Goal: Task Accomplishment & Management: Complete application form

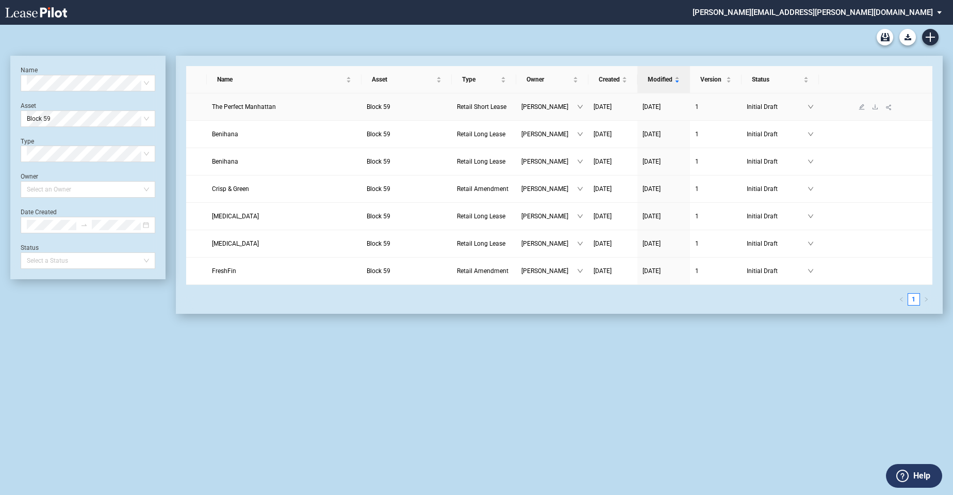
click at [297, 106] on link "The Perfect Manhattan" at bounding box center [284, 107] width 144 height 10
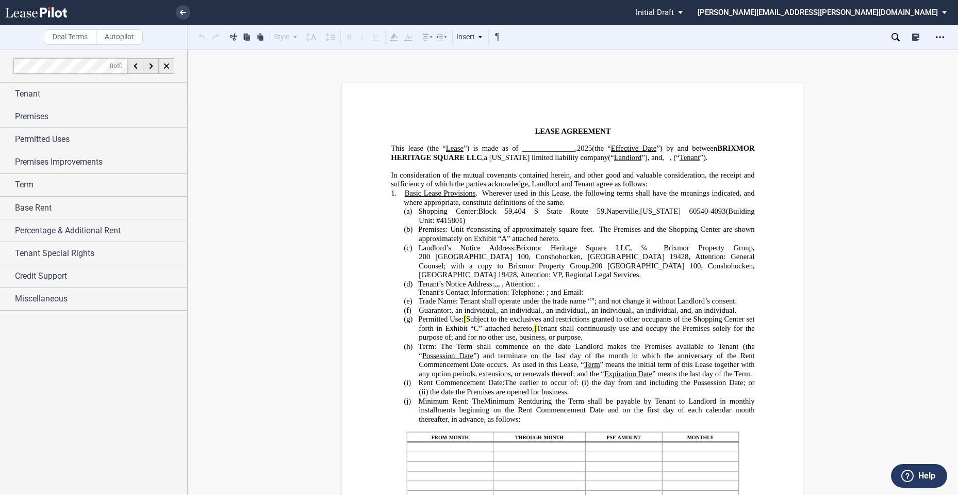
click at [466, 323] on span "[" at bounding box center [465, 319] width 3 height 9
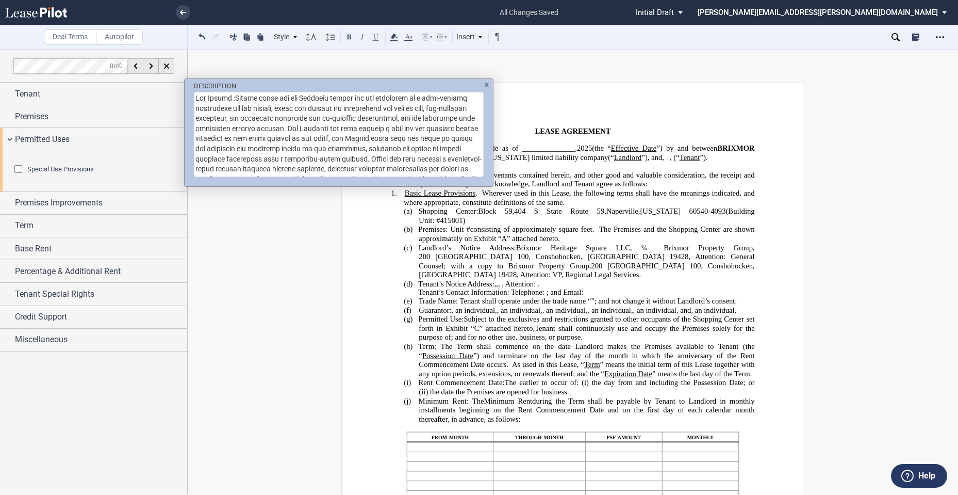
click at [452, 364] on div "DESCRIPTION" at bounding box center [479, 247] width 958 height 495
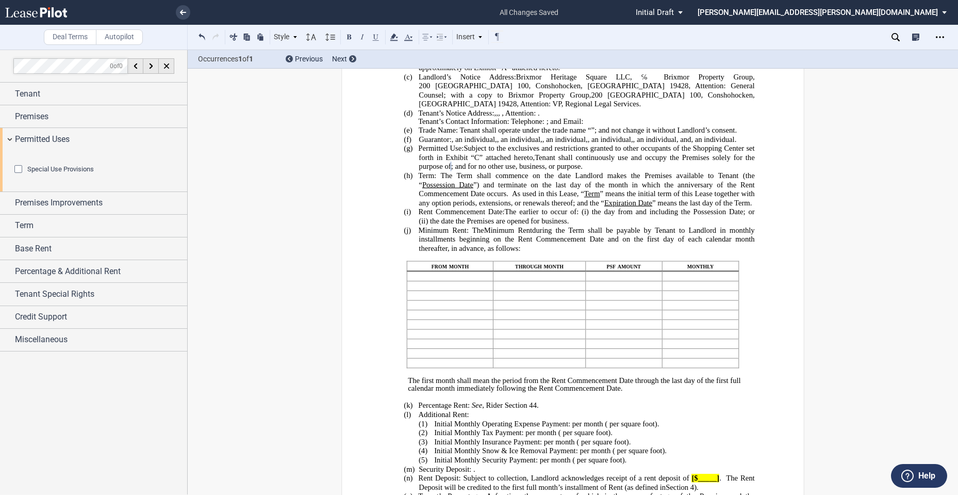
scroll to position [187, 0]
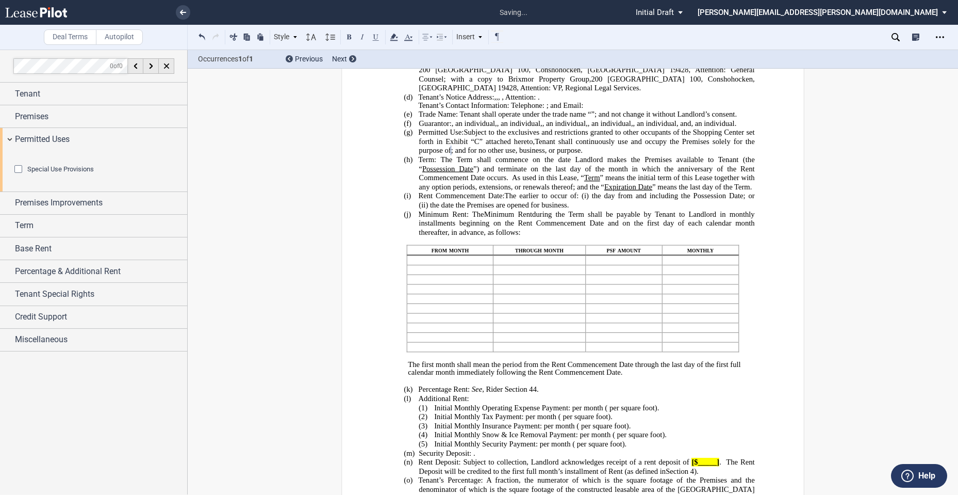
click at [433, 155] on span "Tenant shall continuously use and occupy the Premises solely for the purpose of" at bounding box center [588, 146] width 338 height 18
click at [419, 155] on span "Tenant shall continuously use and occupy the Premises solely for the purpose of" at bounding box center [588, 146] width 338 height 18
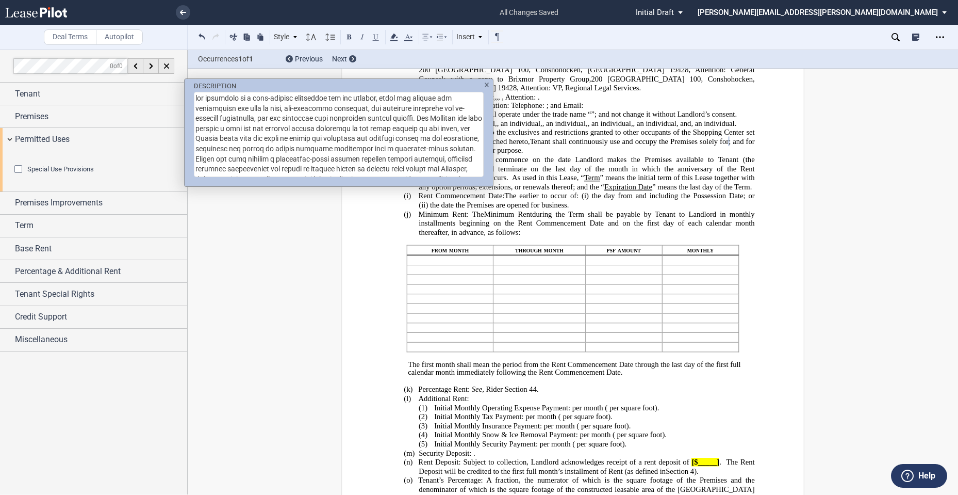
click at [58, 183] on div "DESCRIPTION" at bounding box center [479, 247] width 958 height 495
click at [632, 203] on div "DESCRIPTION" at bounding box center [479, 247] width 958 height 495
drag, startPoint x: 337, startPoint y: 119, endPoint x: 437, endPoint y: 135, distance: 101.3
click at [437, 135] on textarea "DESCRIPTION" at bounding box center [339, 134] width 290 height 85
drag, startPoint x: 195, startPoint y: 116, endPoint x: 246, endPoint y: 142, distance: 57.0
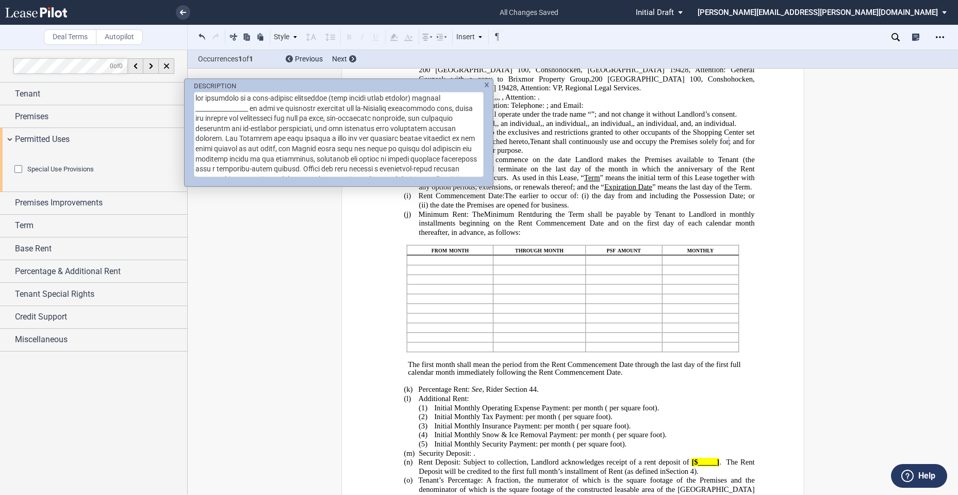
click at [246, 142] on textarea "DESCRIPTION" at bounding box center [339, 134] width 290 height 85
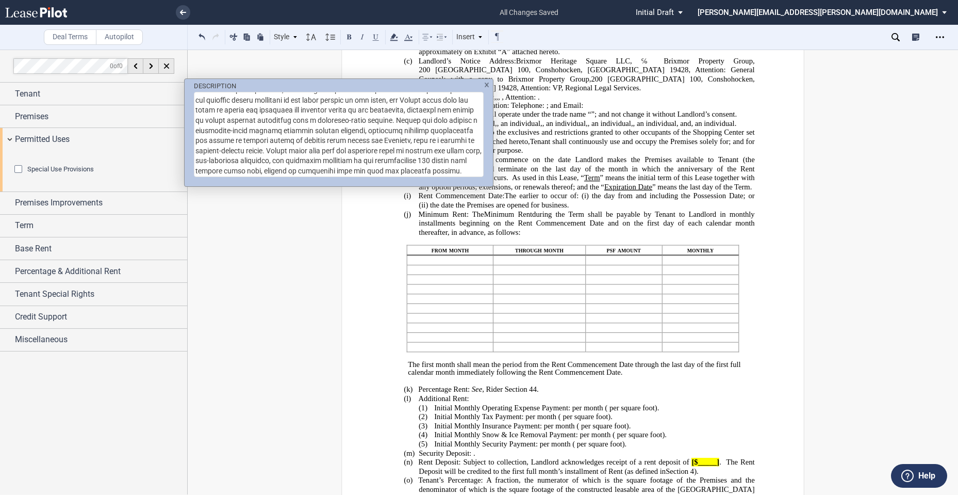
scroll to position [21, 0]
click at [362, 95] on textarea "DESCRIPTION" at bounding box center [339, 134] width 290 height 85
click at [365, 115] on textarea "DESCRIPTION" at bounding box center [339, 134] width 290 height 85
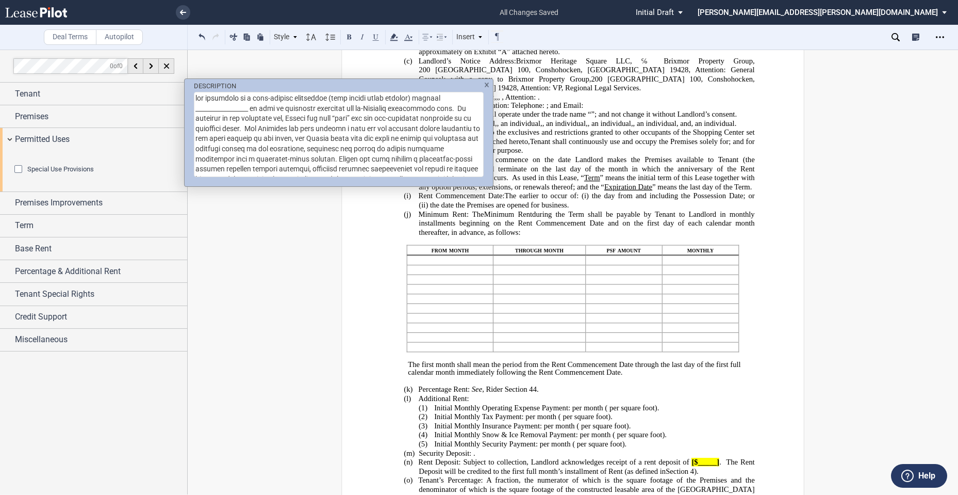
click at [287, 106] on textarea "DESCRIPTION" at bounding box center [339, 134] width 290 height 85
click at [395, 128] on textarea "DESCRIPTION" at bounding box center [339, 134] width 290 height 85
click at [329, 119] on textarea "DESCRIPTION" at bounding box center [339, 134] width 290 height 85
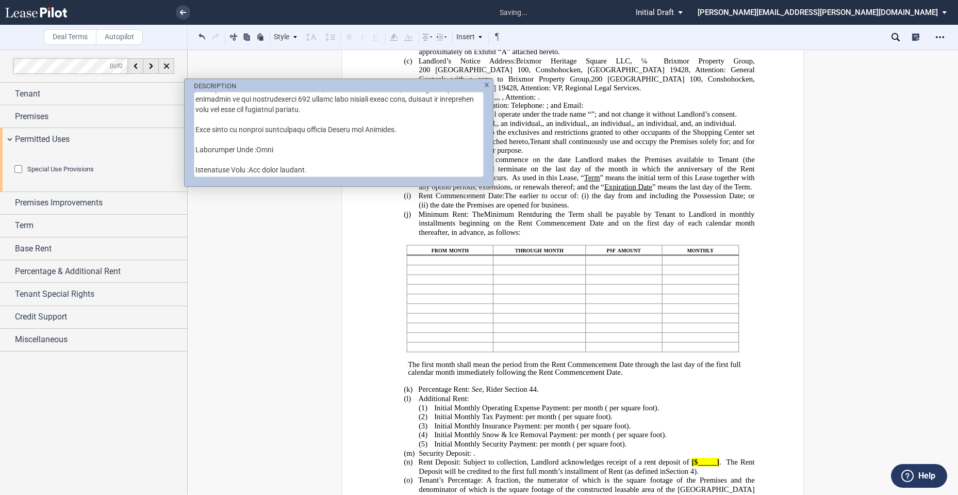
drag, startPoint x: 483, startPoint y: 151, endPoint x: 484, endPoint y: 138, distance: 12.9
click at [484, 138] on div "DESCRIPTION" at bounding box center [339, 128] width 308 height 99
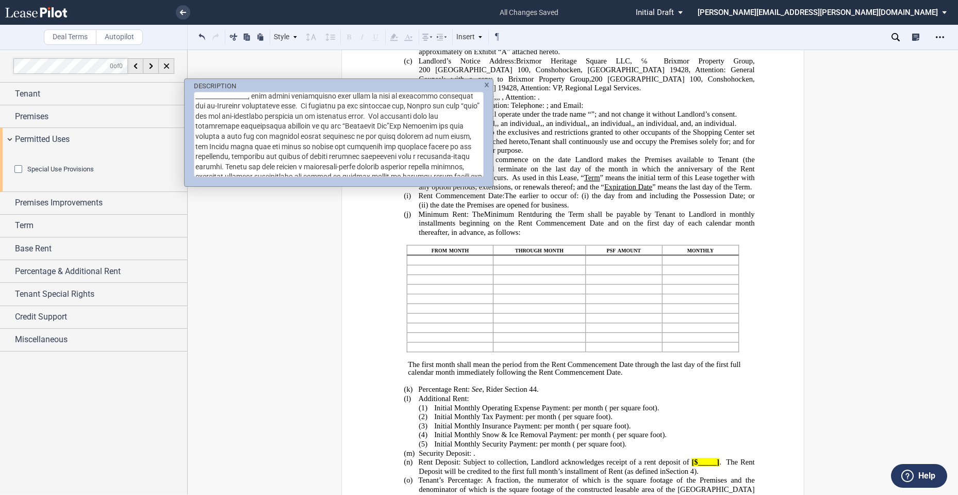
scroll to position [0, 0]
click at [375, 138] on textarea "DESCRIPTION" at bounding box center [339, 134] width 290 height 85
click at [291, 97] on textarea "the operation of a full-service restaurant (with waited table service) serving …" at bounding box center [339, 134] width 290 height 85
click at [294, 95] on textarea "the operation of a full-service “restaurant (with waited table service) serving…" at bounding box center [339, 134] width 290 height 85
click at [330, 99] on textarea "the operation of a full-service “speakeasy”restaurant (with waited table servic…" at bounding box center [339, 134] width 290 height 85
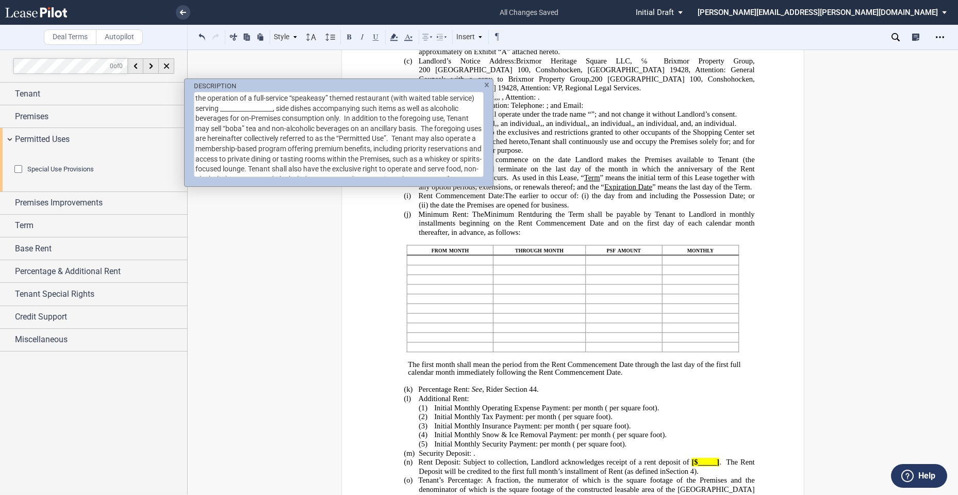
click at [403, 108] on textarea "the operation of a full-service “speakeasy” themed restaurant (with waited tabl…" at bounding box center [339, 134] width 290 height 85
click at [401, 107] on textarea "the operation of a full-service “speakeasy” themed restaurant (with waited tabl…" at bounding box center [339, 134] width 290 height 85
click at [272, 127] on textarea "the operation of a full-service “speakeasy” themed restaurant (with waited tabl…" at bounding box center [339, 134] width 290 height 85
drag, startPoint x: 346, startPoint y: 118, endPoint x: 442, endPoint y: 126, distance: 96.3
click at [442, 126] on textarea "DESCRIPTION" at bounding box center [339, 134] width 290 height 85
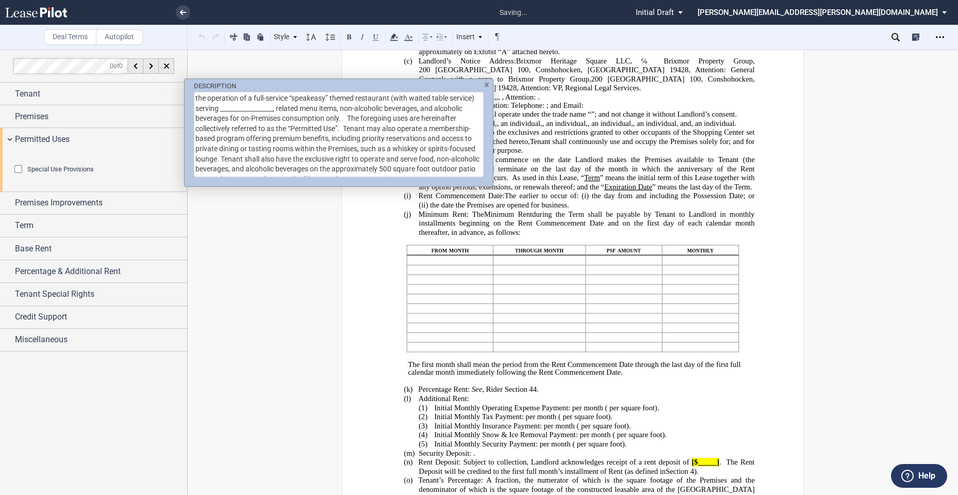
click at [421, 108] on textarea "the operation of a full-service “speakeasy” themed restaurant (with waited tabl…" at bounding box center [339, 134] width 290 height 85
click at [456, 109] on textarea "the operation of a full-service “speakeasy” themed restaurant (with waited tabl…" at bounding box center [339, 134] width 290 height 85
click at [460, 106] on textarea "the operation of a full-service “speakeasy” themed restaurant (with waited tabl…" at bounding box center [339, 134] width 290 height 85
click at [216, 120] on textarea "the operation of a full-service “speakeasy” themed restaurant (with waited tabl…" at bounding box center [339, 134] width 290 height 85
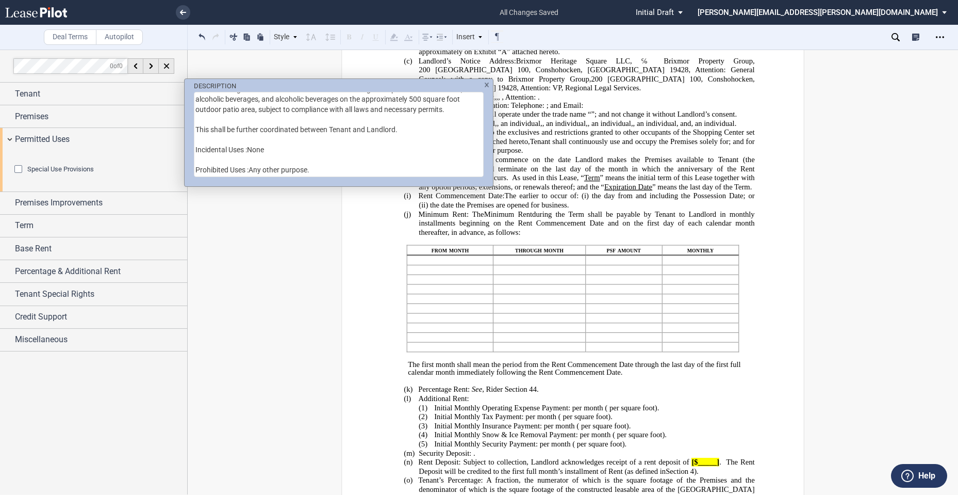
scroll to position [35, 0]
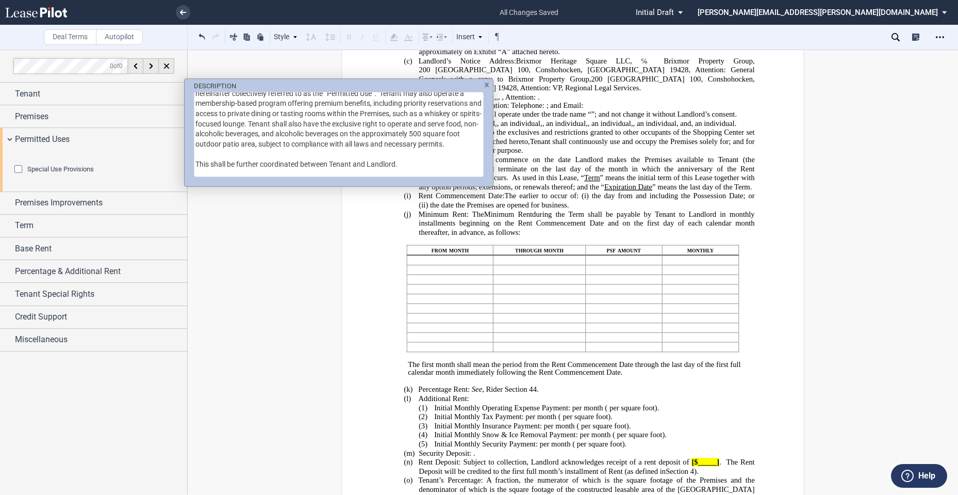
drag, startPoint x: 412, startPoint y: 127, endPoint x: 272, endPoint y: 154, distance: 142.4
click at [272, 154] on textarea "the operation of a full-service “speakeasy” themed restaurant (with waited tabl…" at bounding box center [339, 134] width 290 height 85
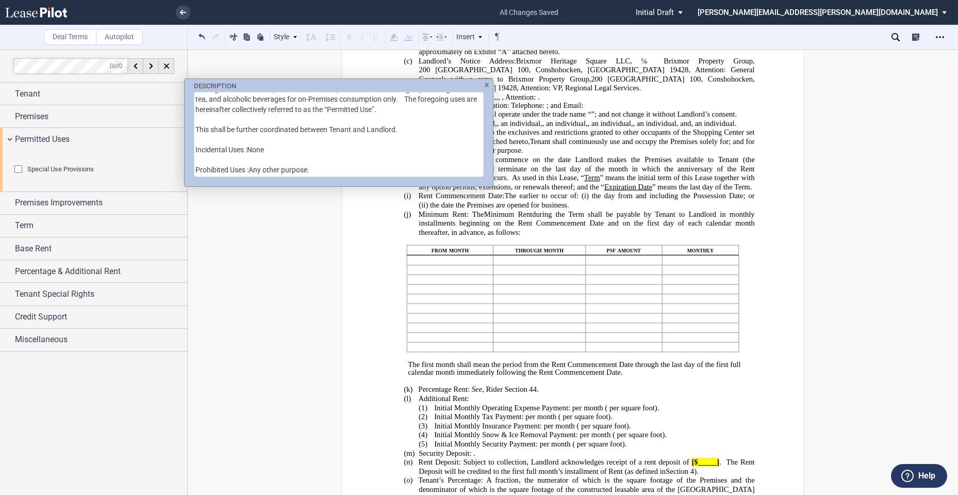
scroll to position [27, 0]
drag, startPoint x: 194, startPoint y: 121, endPoint x: 427, endPoint y: 124, distance: 232.6
click at [427, 124] on textarea "the operation of a full-service “speakeasy” themed restaurant (with waited tabl…" at bounding box center [339, 134] width 290 height 85
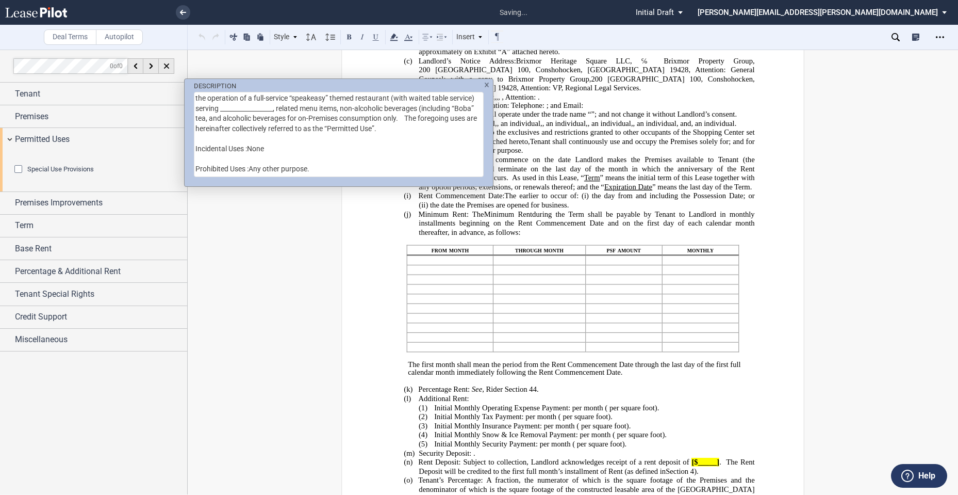
scroll to position [7, 0]
type textarea "the operation of a full-service “speakeasy” themed restaurant (with waited tabl…"
click at [550, 234] on div "DESCRIPTION the operation of a full-service “speakeasy” themed restaurant (with…" at bounding box center [479, 247] width 958 height 495
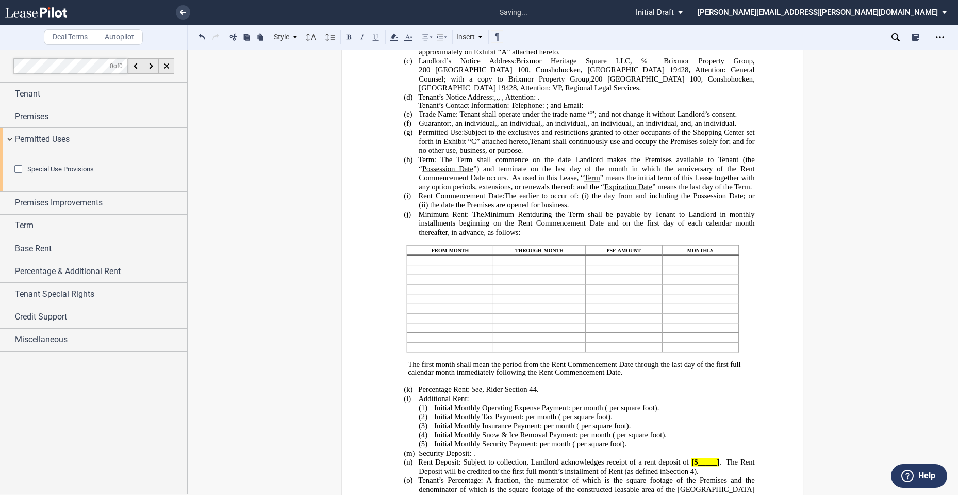
click at [662, 155] on p "(g) Permitted Use: Subject to the exclusives and restrictions granted to other …" at bounding box center [587, 141] width 336 height 27
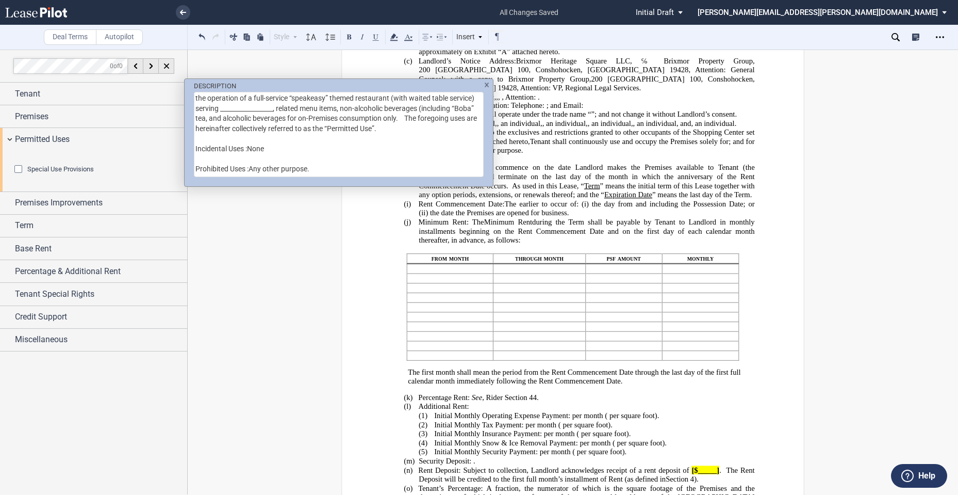
click at [279, 108] on textarea "the operation of a full-service “speakeasy” themed restaurant (with waited tabl…" at bounding box center [339, 134] width 290 height 85
type textarea "the operation of a full-service “speakeasy” themed restaurant (with waited tabl…"
click at [514, 227] on div "DESCRIPTION the operation of a full-service “speakeasy” themed restaurant (with…" at bounding box center [479, 247] width 958 height 495
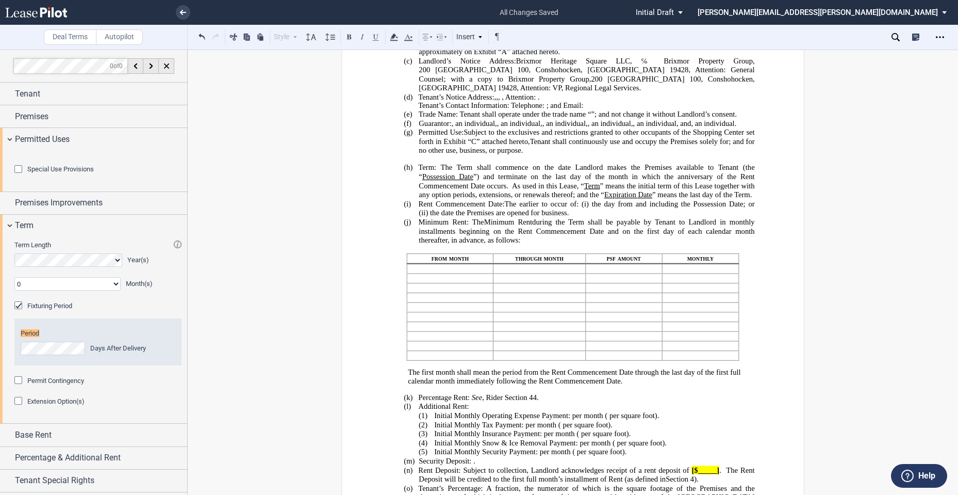
scroll to position [0, 0]
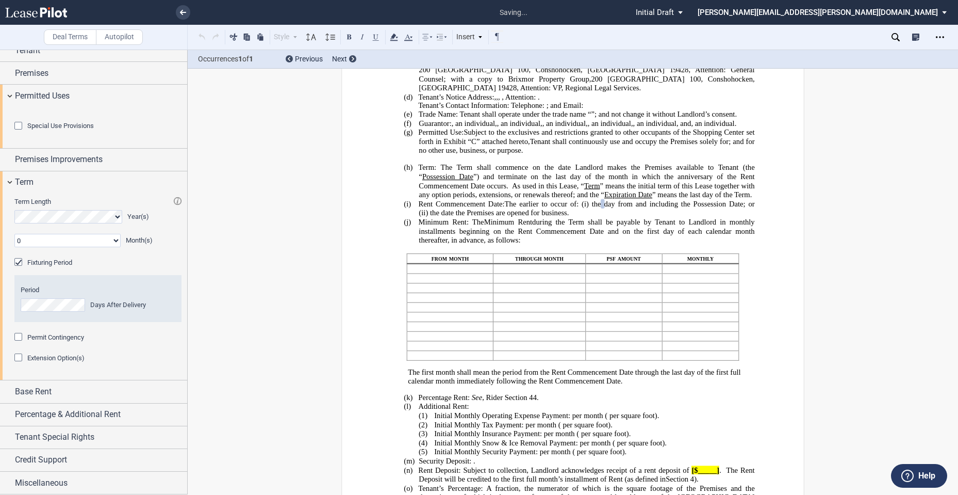
click at [132, 342] on div "Permit Contingency" at bounding box center [97, 337] width 167 height 10
click at [87, 420] on span "Percentage & Additional Rent" at bounding box center [68, 414] width 106 height 12
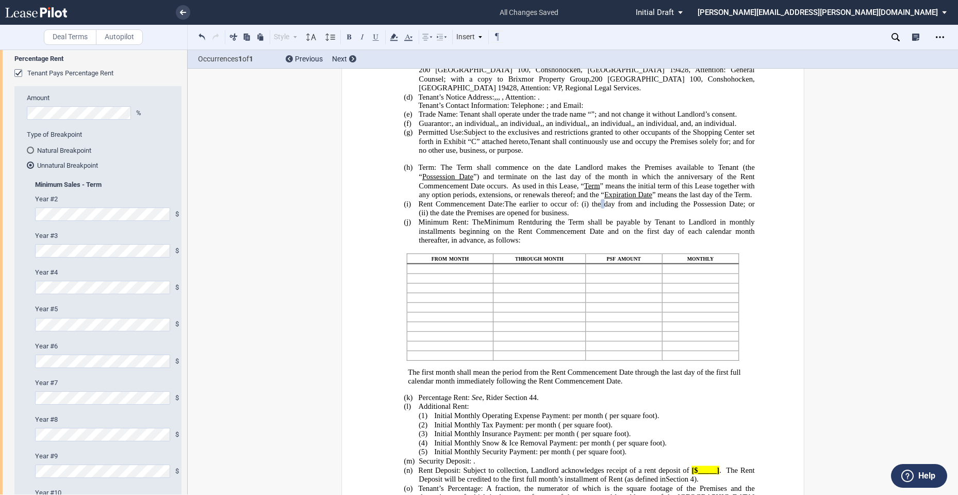
scroll to position [421, 0]
click at [577, 263] on p "through month" at bounding box center [540, 258] width 84 height 9
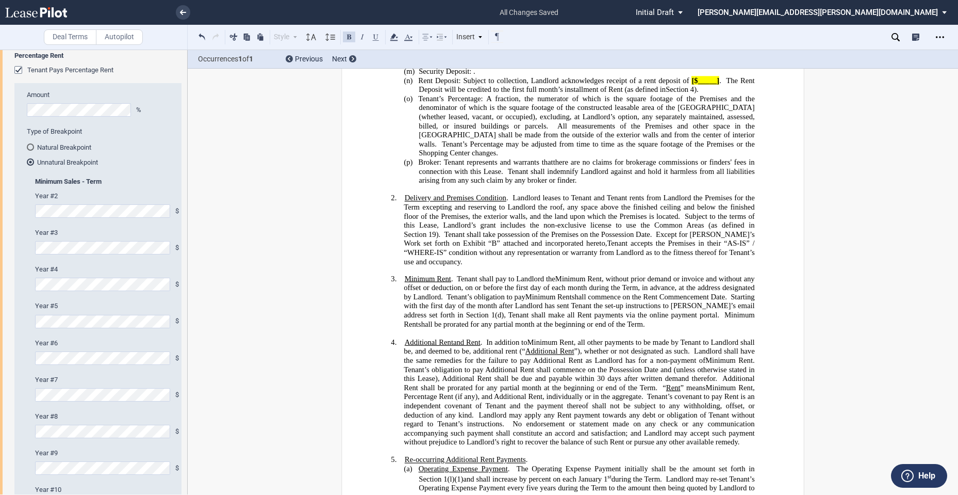
drag, startPoint x: 185, startPoint y: 256, endPoint x: 186, endPoint y: 284, distance: 28.4
click at [186, 284] on div at bounding box center [94, 272] width 188 height 445
drag, startPoint x: 184, startPoint y: 275, endPoint x: 188, endPoint y: 317, distance: 42.0
click at [188, 317] on div "Deal Terms Autopilot Style 1. Section (a) Subsection (1) Subsection 1 (i) Subse…" at bounding box center [479, 272] width 958 height 445
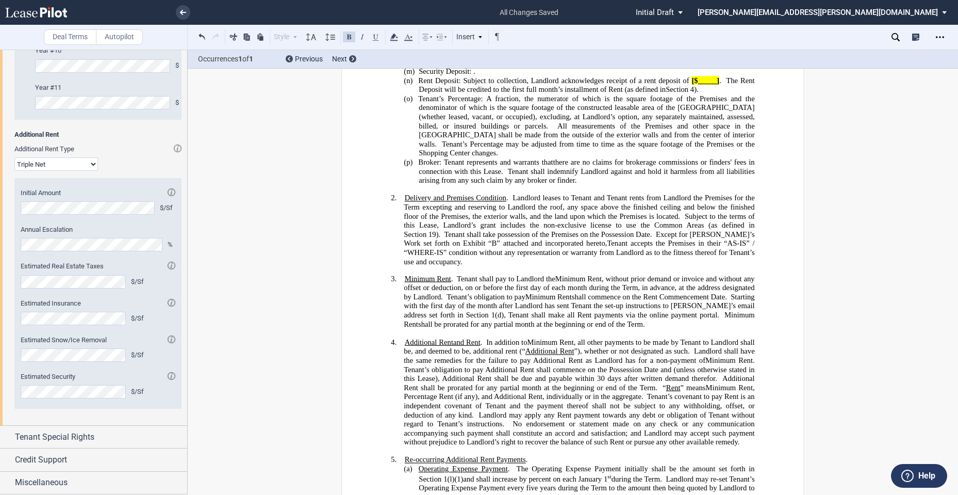
scroll to position [917, 0]
click at [67, 455] on span "Credit Support" at bounding box center [41, 459] width 52 height 12
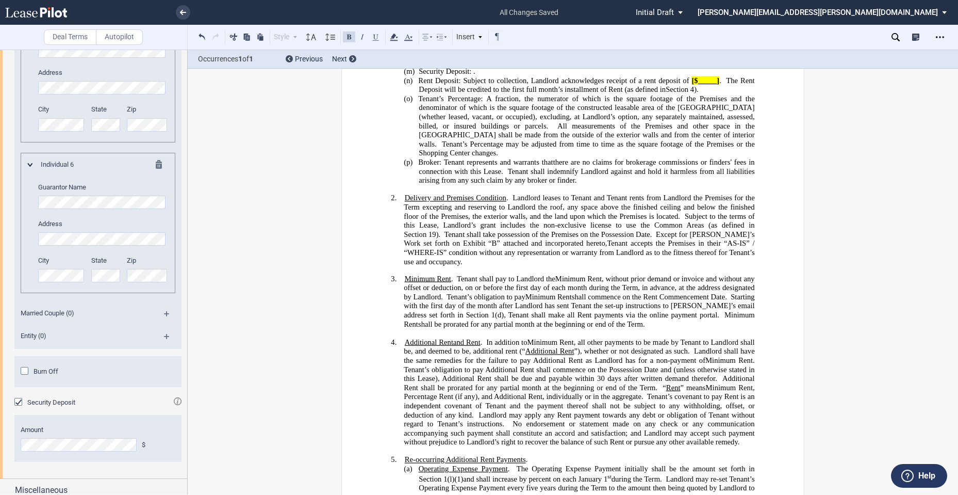
scroll to position [2066, 0]
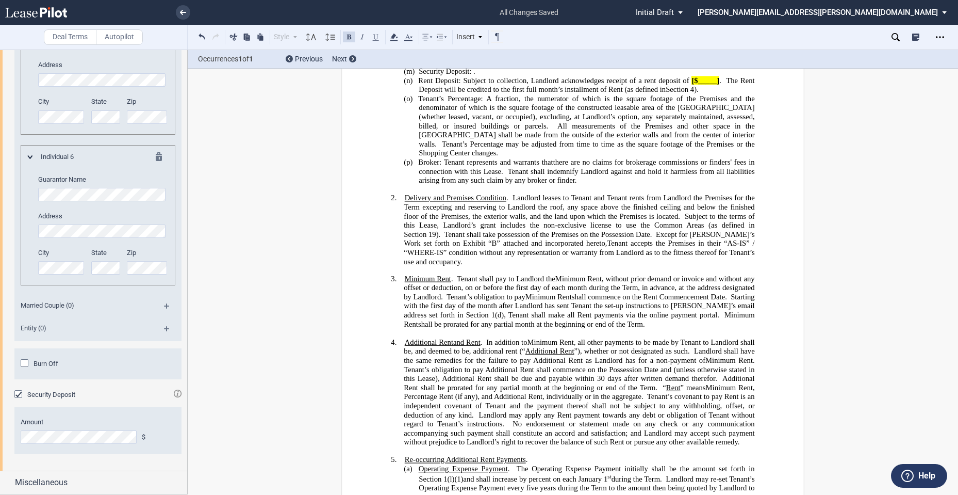
click at [716, 85] on span "[$_____]" at bounding box center [706, 80] width 28 height 9
click at [690, 85] on span "21,584.70" at bounding box center [705, 80] width 30 height 9
